Goal: Information Seeking & Learning: Check status

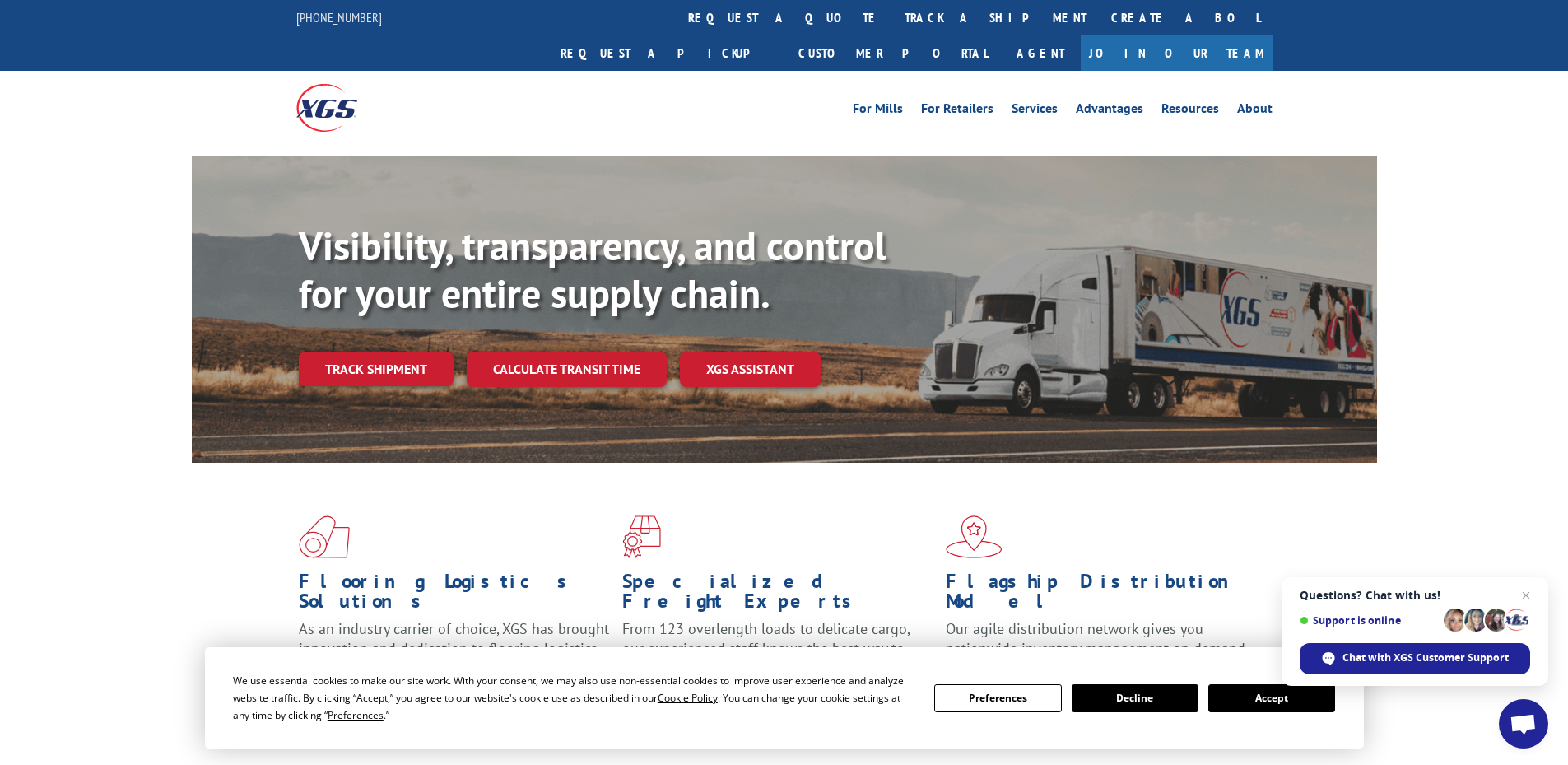
click at [1238, 702] on button "Accept" at bounding box center [1272, 698] width 127 height 28
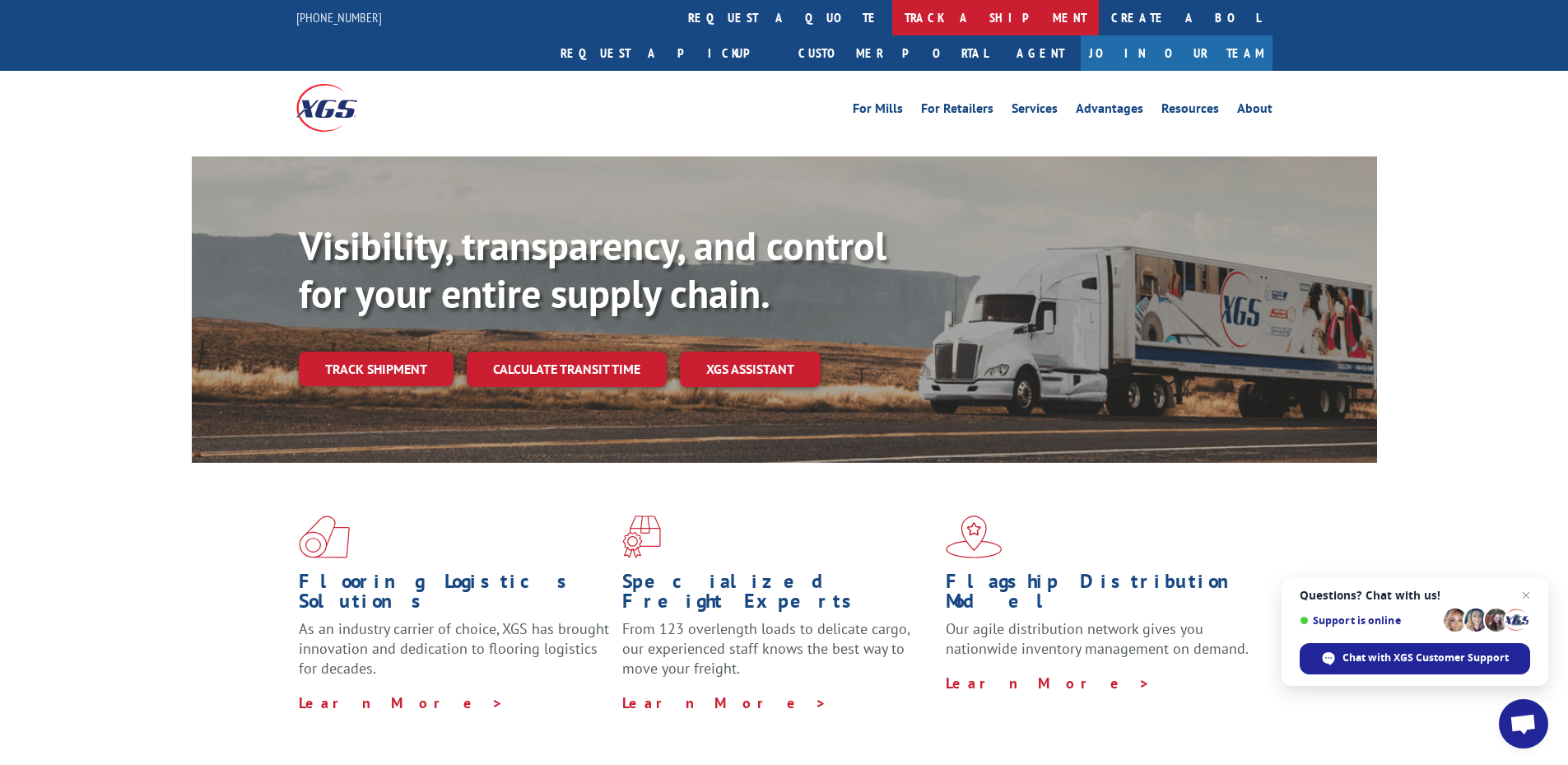
click at [892, 15] on link "track a shipment" at bounding box center [995, 17] width 207 height 35
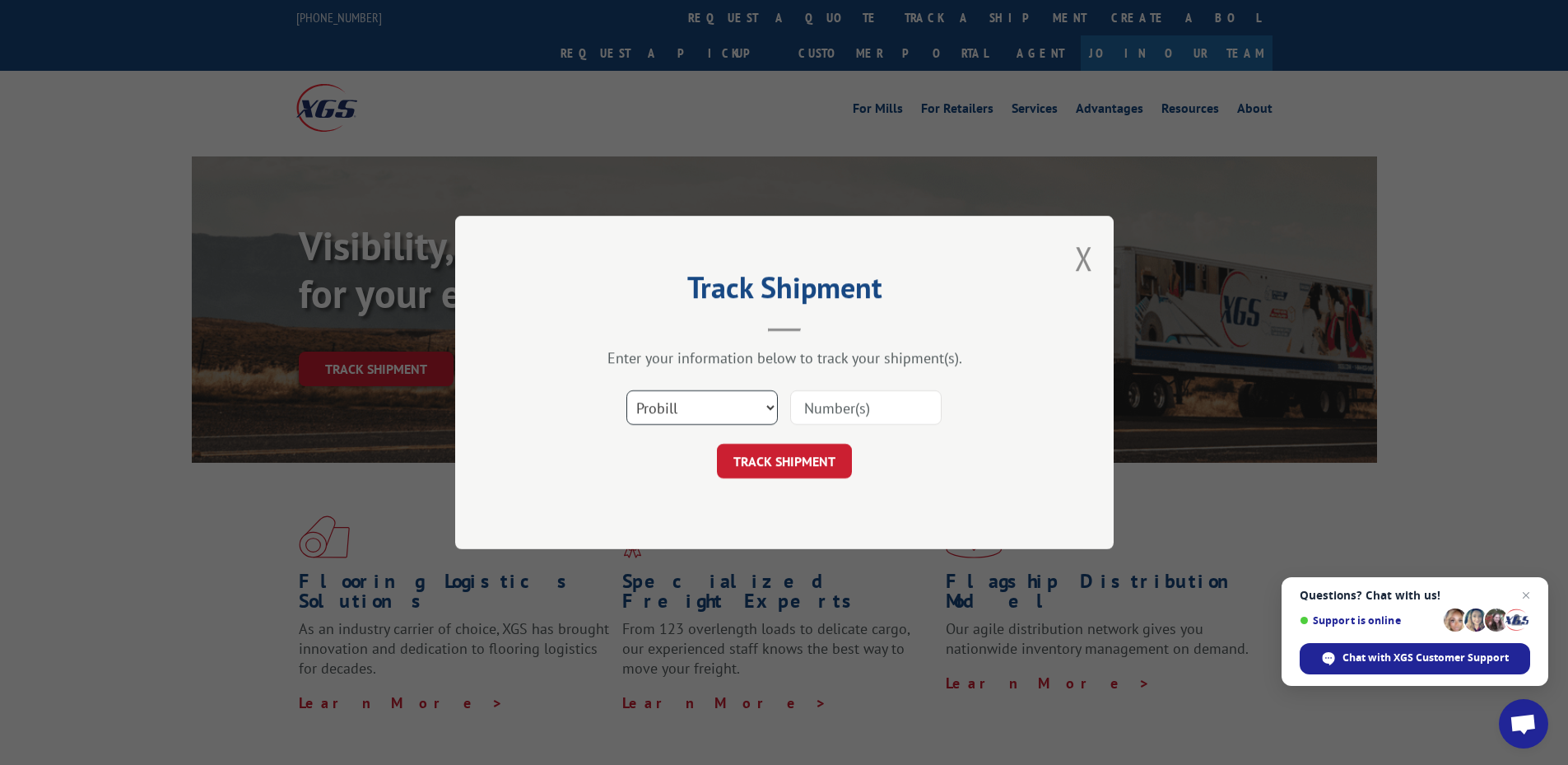
click at [707, 406] on select "Select category... Probill BOL PO" at bounding box center [703, 407] width 152 height 35
select select "bol"
click at [627, 390] on select "Select category... Probill BOL PO" at bounding box center [703, 407] width 152 height 35
click at [795, 408] on input at bounding box center [866, 407] width 152 height 35
paste input "6005333"
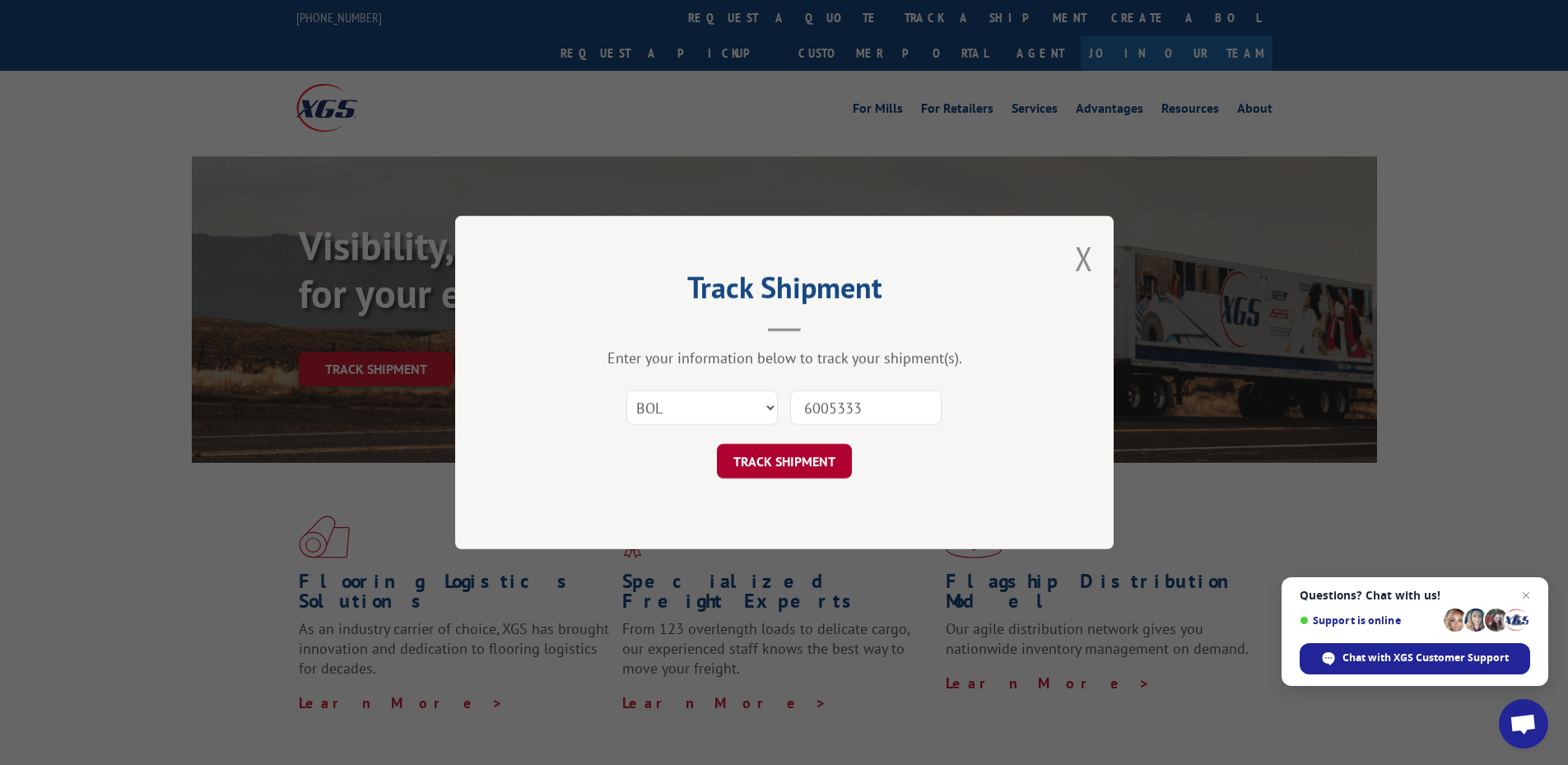
type input "6005333"
click at [764, 459] on button "TRACK SHIPMENT" at bounding box center [784, 461] width 135 height 35
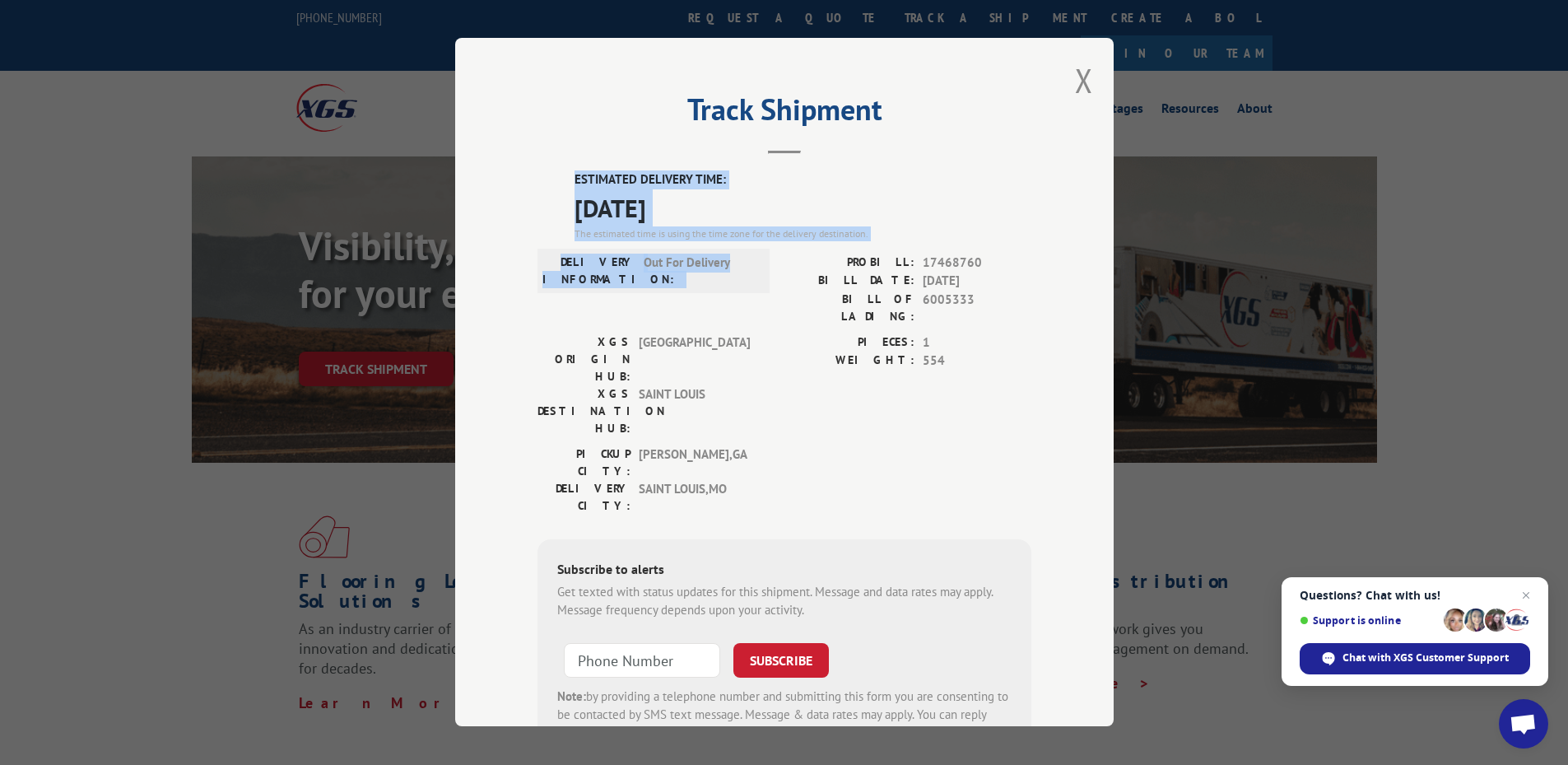
drag, startPoint x: 725, startPoint y: 260, endPoint x: 560, endPoint y: 187, distance: 180.4
click at [560, 187] on div "ESTIMATED DELIVERY TIME: [DATE] The estimated time is using the time zone for t…" at bounding box center [784, 467] width 494 height 592
copy div "ESTIMATED DELIVERY TIME: [DATE] The estimated time is using the time zone for t…"
click at [1077, 75] on button "Close modal" at bounding box center [1084, 81] width 18 height 44
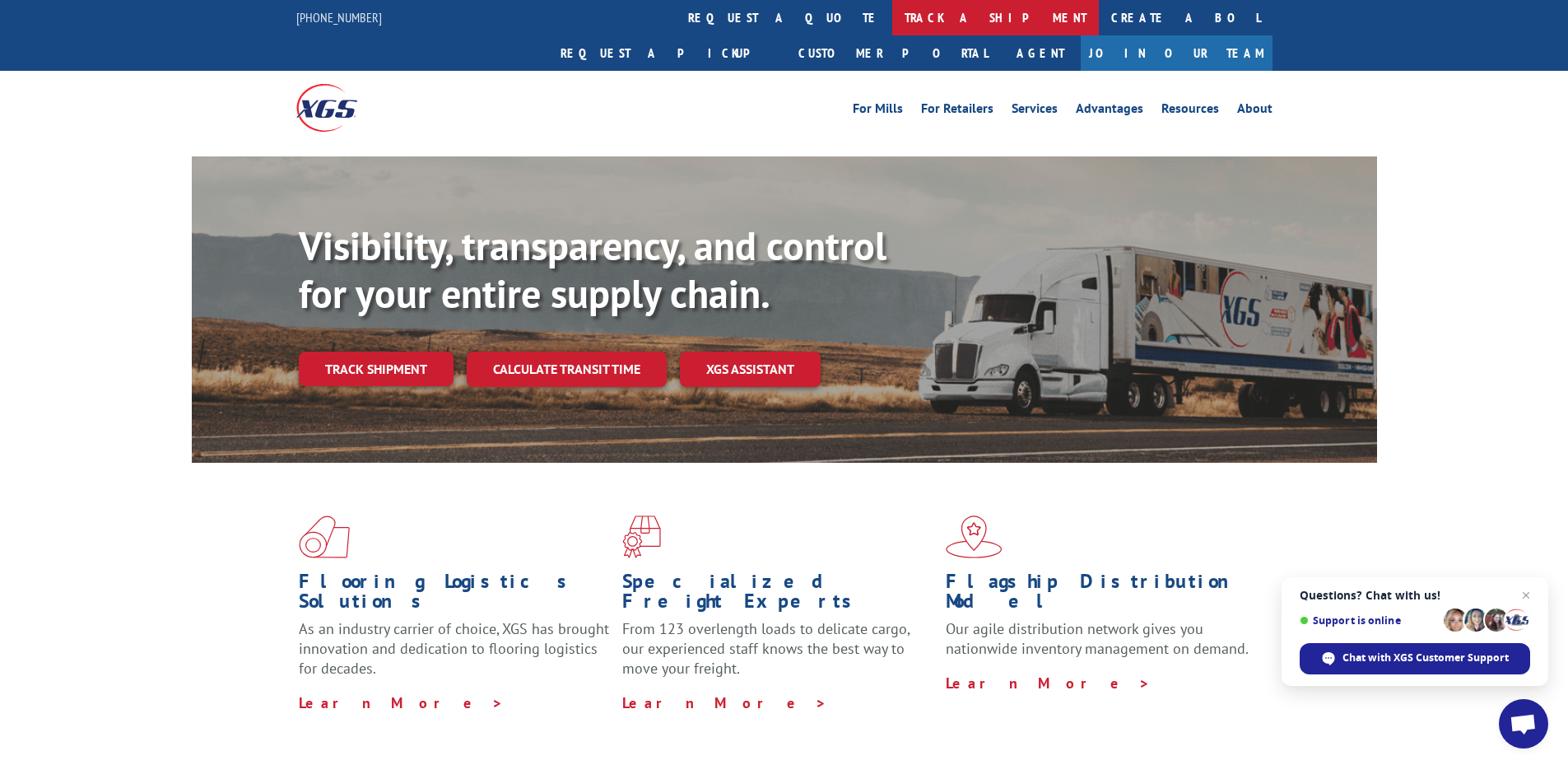
click at [892, 19] on link "track a shipment" at bounding box center [995, 17] width 207 height 35
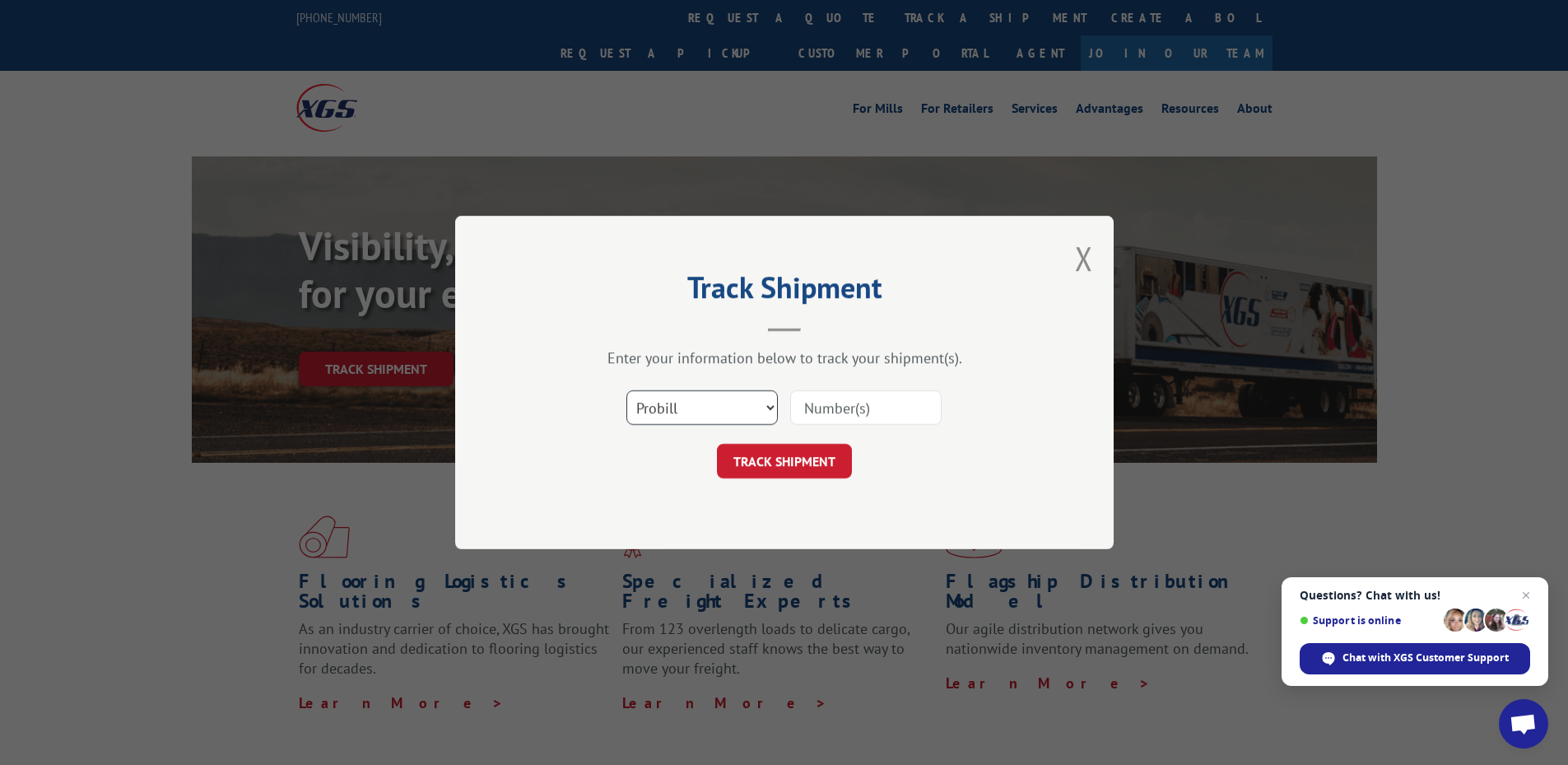
click at [680, 410] on select "Select category... Probill BOL PO" at bounding box center [703, 407] width 152 height 35
select select "bol"
click at [627, 390] on select "Select category... Probill BOL PO" at bounding box center [703, 407] width 152 height 35
click at [796, 407] on input at bounding box center [866, 407] width 152 height 35
paste input "5148026"
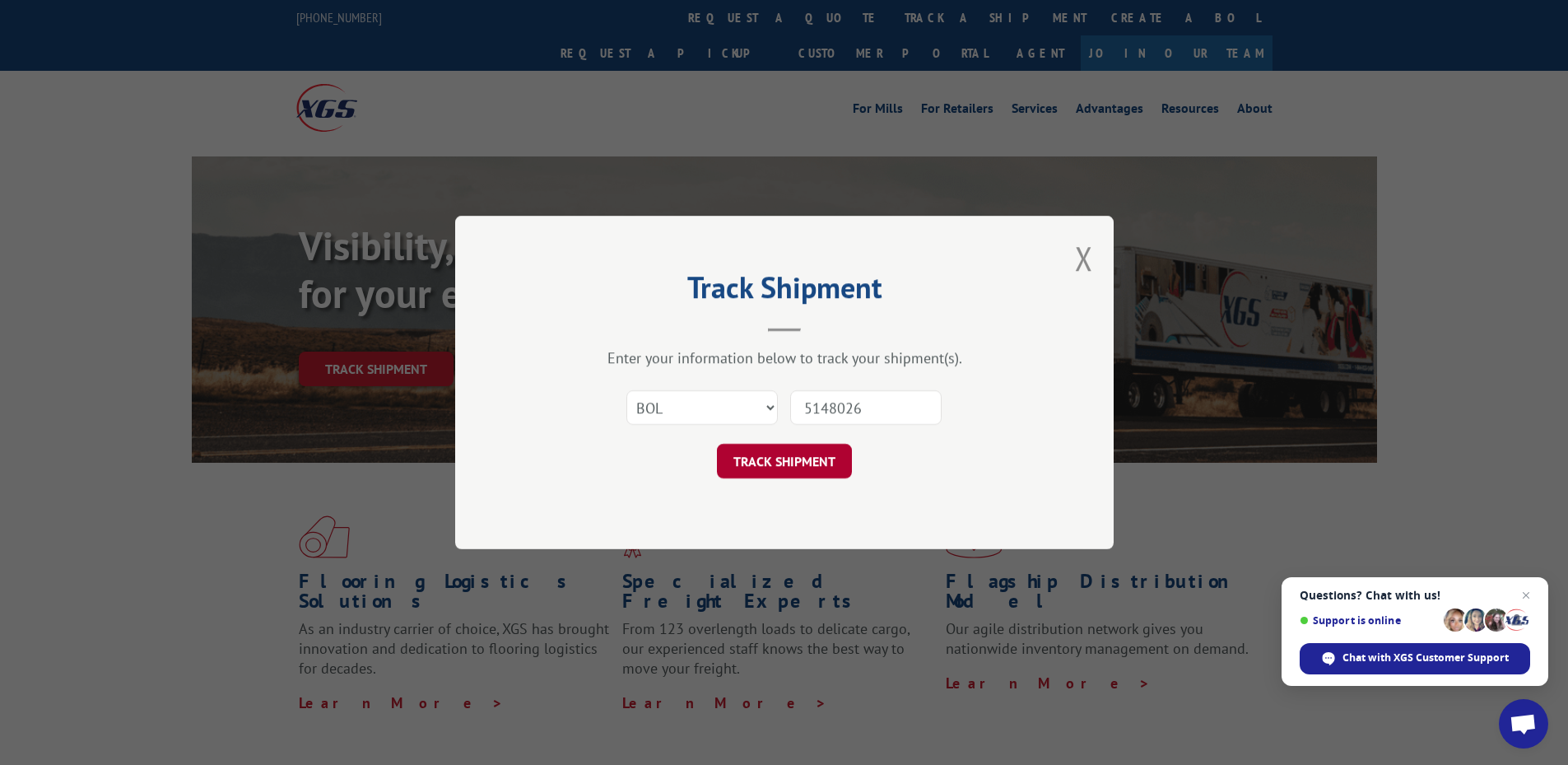
type input "5148026"
click at [773, 464] on button "TRACK SHIPMENT" at bounding box center [784, 461] width 135 height 35
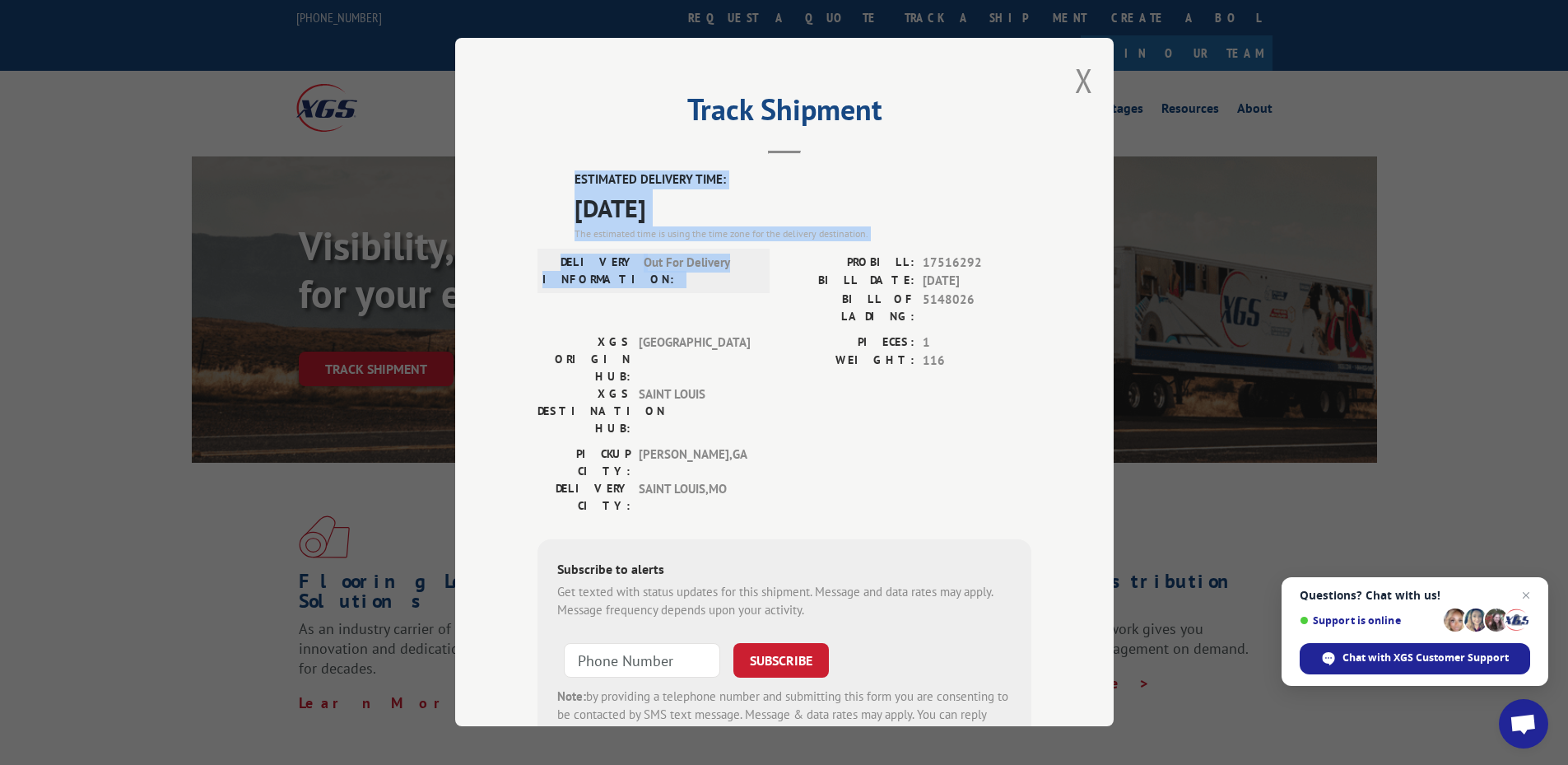
drag, startPoint x: 724, startPoint y: 262, endPoint x: 567, endPoint y: 184, distance: 175.3
click at [567, 184] on div "ESTIMATED DELIVERY TIME: [DATE] The estimated time is using the time zone for t…" at bounding box center [784, 467] width 494 height 592
copy div "ESTIMATED DELIVERY TIME: [DATE] The estimated time is using the time zone for t…"
click at [1075, 78] on button "Close modal" at bounding box center [1084, 81] width 18 height 44
